Goal: Complete application form

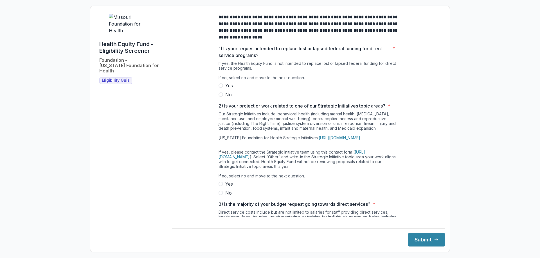
click at [227, 98] on span "No" at bounding box center [228, 94] width 6 height 7
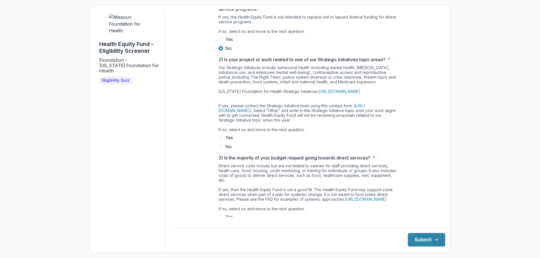
scroll to position [56, 0]
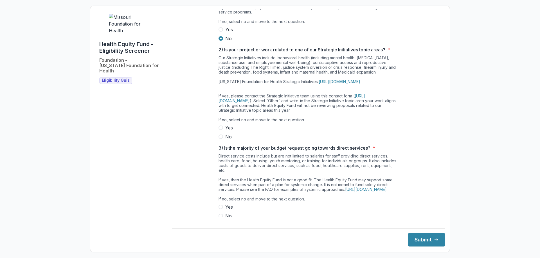
click at [227, 131] on span "Yes" at bounding box center [229, 128] width 8 height 7
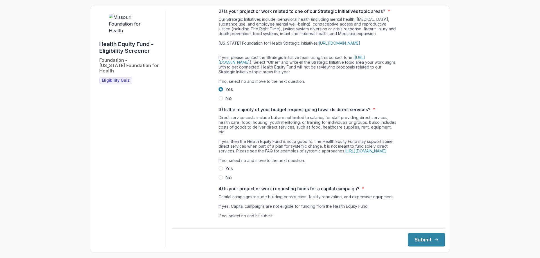
scroll to position [112, 0]
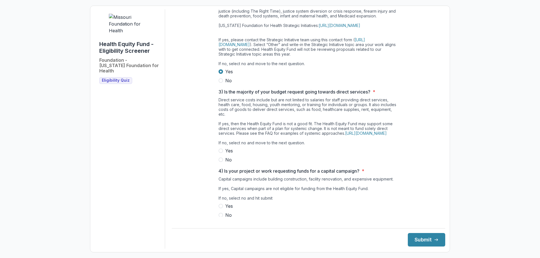
click at [227, 163] on span "No" at bounding box center [228, 160] width 6 height 7
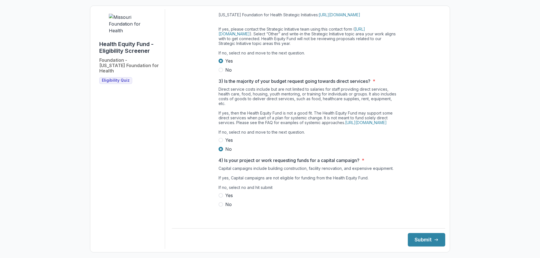
scroll to position [133, 0]
click at [221, 207] on span at bounding box center [220, 204] width 4 height 4
click at [412, 237] on button "Submit" at bounding box center [426, 239] width 37 height 13
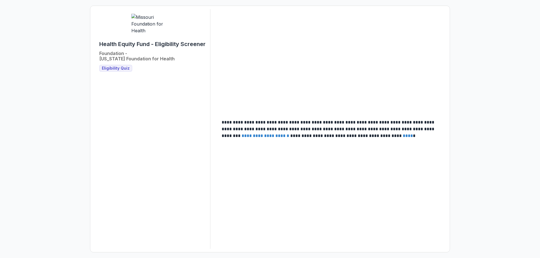
click at [116, 71] on span "Eligibility Quiz" at bounding box center [116, 68] width 28 height 5
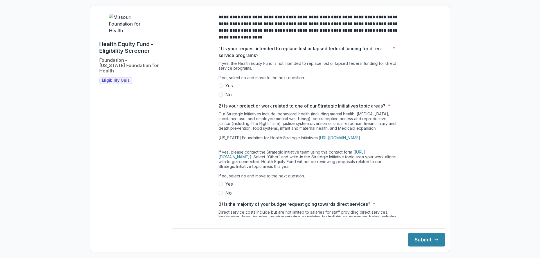
click at [224, 98] on label "No" at bounding box center [308, 94] width 180 height 7
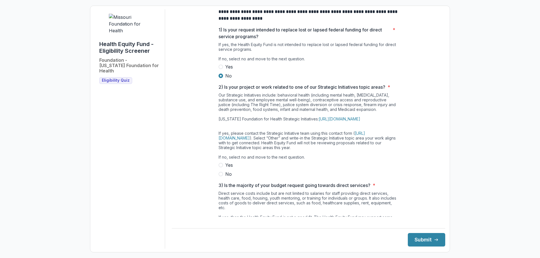
scroll to position [28, 0]
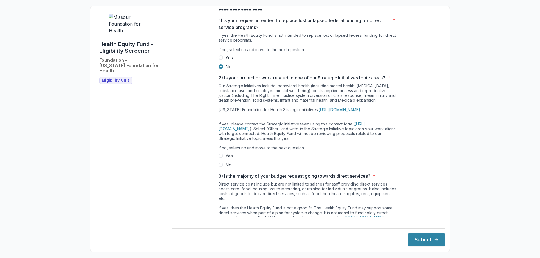
click at [222, 168] on label "No" at bounding box center [308, 165] width 180 height 7
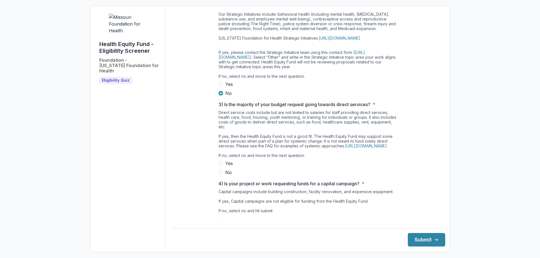
scroll to position [112, 0]
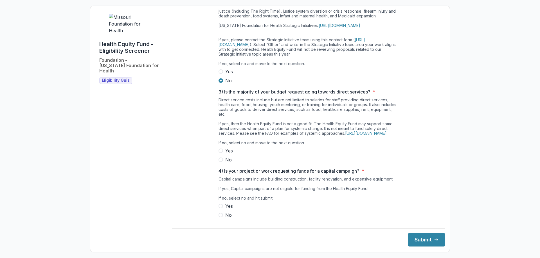
click at [226, 163] on span "No" at bounding box center [228, 160] width 6 height 7
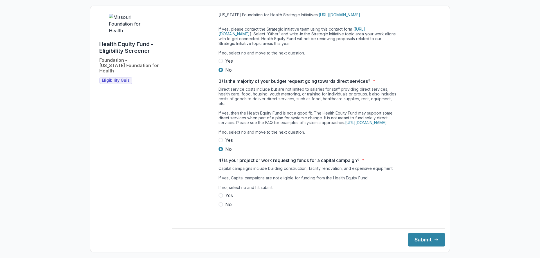
scroll to position [133, 0]
click at [226, 208] on span "No" at bounding box center [228, 204] width 6 height 7
click at [421, 243] on button "Submit" at bounding box center [426, 239] width 37 height 13
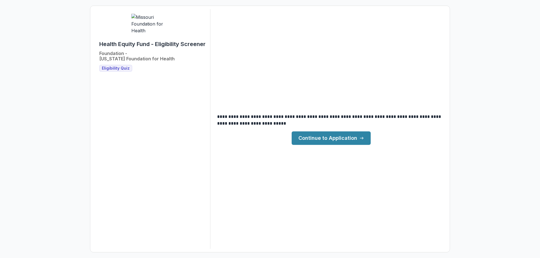
click at [330, 141] on link "Continue to Application" at bounding box center [330, 138] width 79 height 13
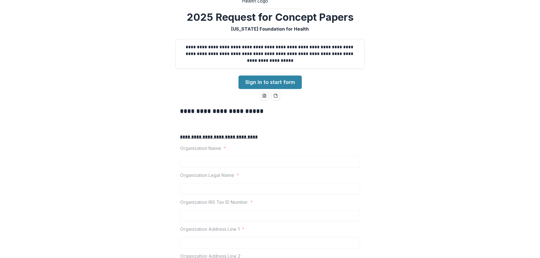
scroll to position [28, 0]
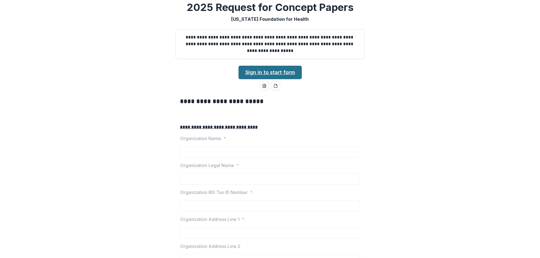
click at [268, 79] on link "Sign in to start form" at bounding box center [269, 72] width 63 height 13
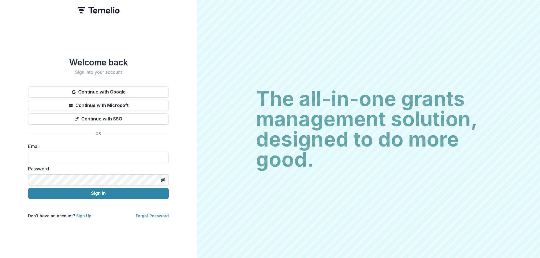
type input "**********"
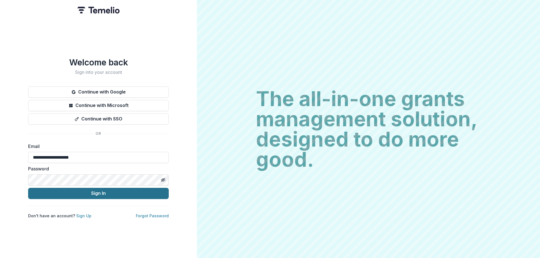
click at [28, 188] on button "Sign In" at bounding box center [98, 193] width 141 height 11
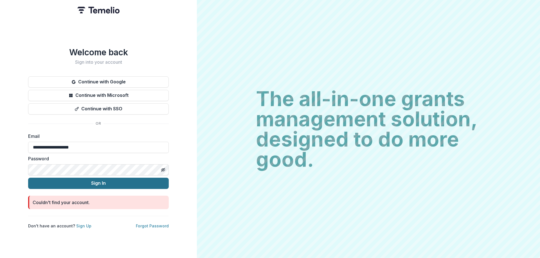
click at [28, 178] on button "Sign In" at bounding box center [98, 183] width 141 height 11
click at [83, 224] on link "Sign Up" at bounding box center [83, 226] width 15 height 5
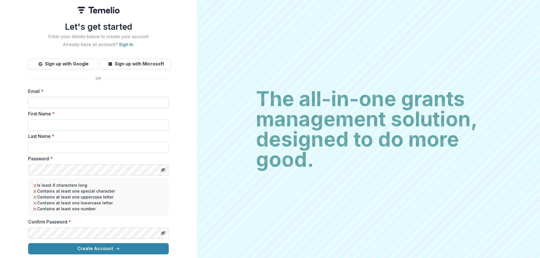
click at [105, 105] on input "Email *" at bounding box center [98, 102] width 141 height 11
type input "**********"
type input "******"
type input "*****"
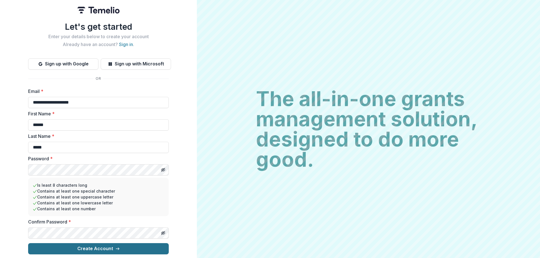
click at [123, 245] on button "Create Account" at bounding box center [98, 248] width 141 height 11
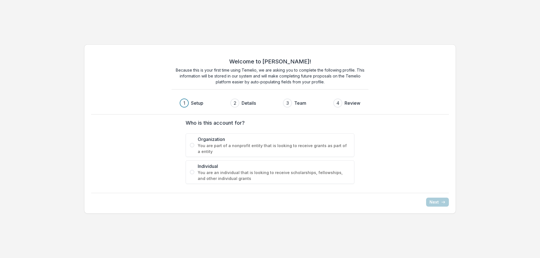
click at [292, 152] on span "You are part of a nonprofit entity that is looking to receive grants as part of…" at bounding box center [274, 149] width 152 height 12
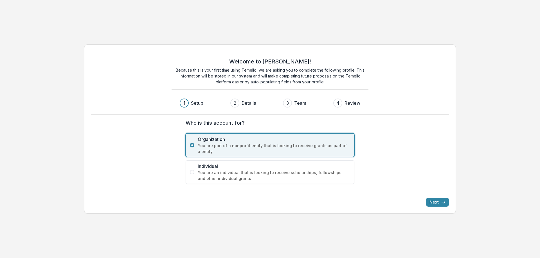
click at [292, 172] on span "You are an individual that is looking to receive scholarships, fellowships, and…" at bounding box center [274, 176] width 152 height 12
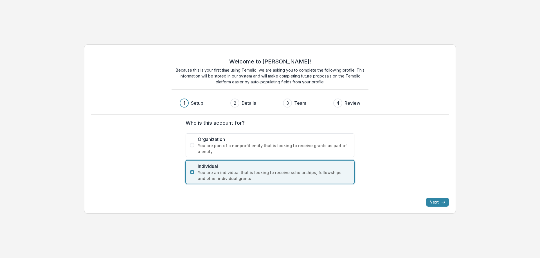
click at [315, 145] on span "You are part of a nonprofit entity that is looking to receive grants as part of…" at bounding box center [274, 149] width 152 height 12
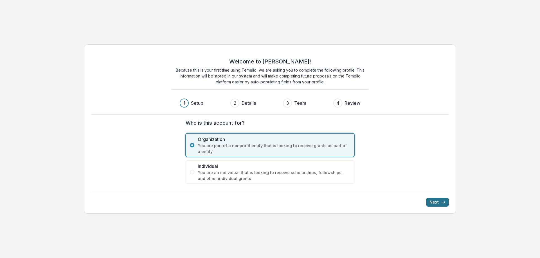
click at [435, 199] on button "Next" at bounding box center [437, 202] width 23 height 9
